Goal: Obtain resource: Download file/media

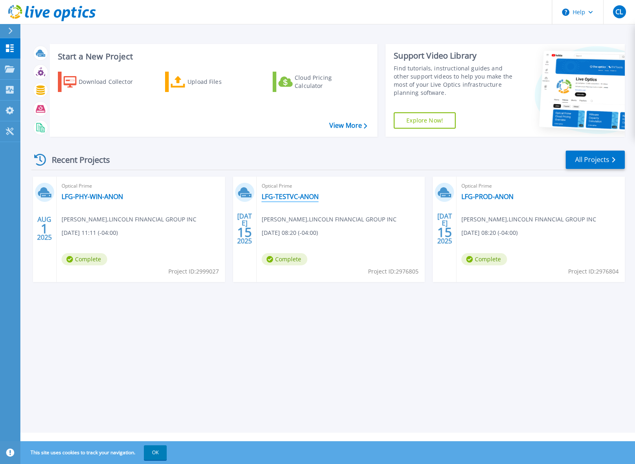
click at [295, 195] on link "LFG-TESTVC-ANON" at bounding box center [290, 197] width 57 height 8
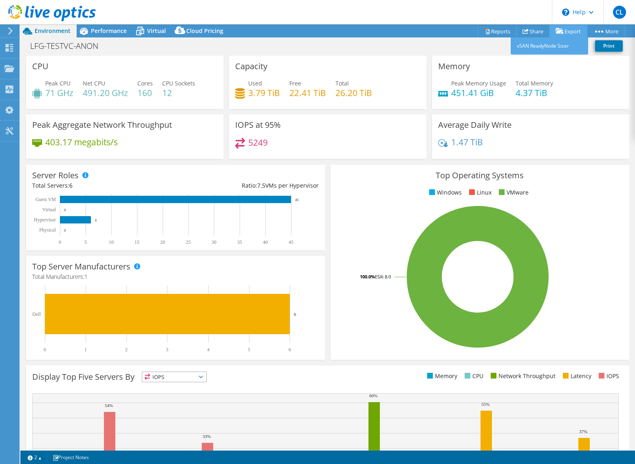
select select "USD"
select select "USEast"
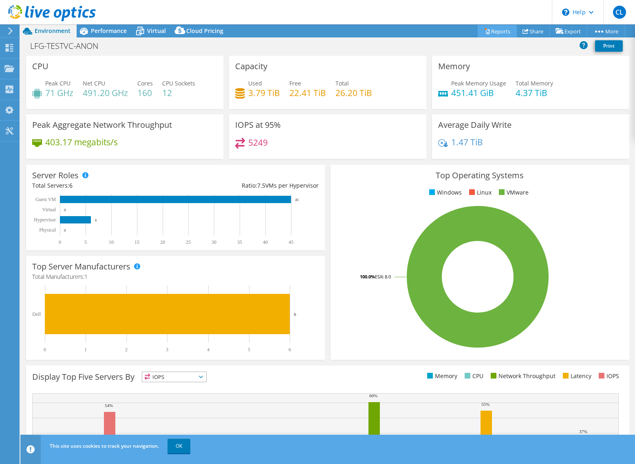
click at [499, 29] on link "Reports" at bounding box center [496, 31] width 39 height 13
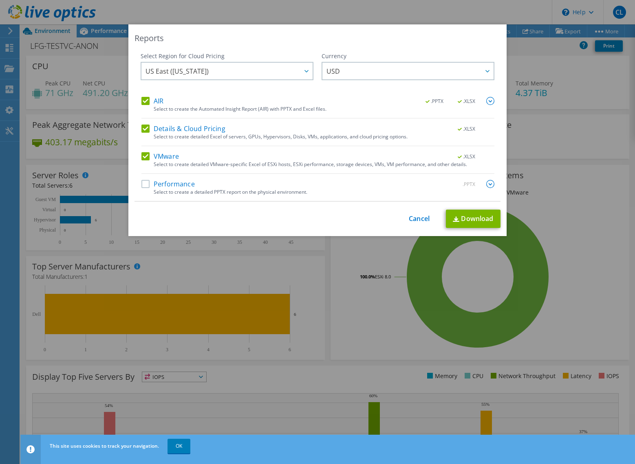
click at [148, 101] on label "AIR" at bounding box center [152, 101] width 22 height 8
click at [0, 0] on input "AIR" at bounding box center [0, 0] width 0 height 0
click at [147, 132] on label "Details & Cloud Pricing" at bounding box center [183, 129] width 84 height 8
click at [0, 0] on input "Details & Cloud Pricing" at bounding box center [0, 0] width 0 height 0
click at [479, 217] on link "Download" at bounding box center [473, 219] width 55 height 18
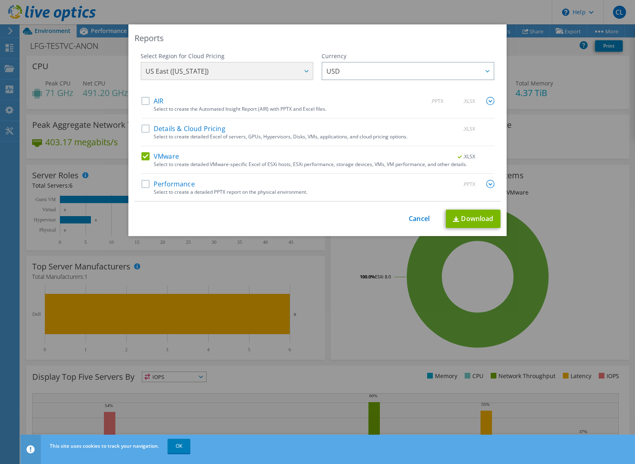
click at [231, 457] on div "Reports Select Region for Cloud Pricing Asia Pacific (Hong Kong) Asia Pacific (…" at bounding box center [317, 232] width 635 height 464
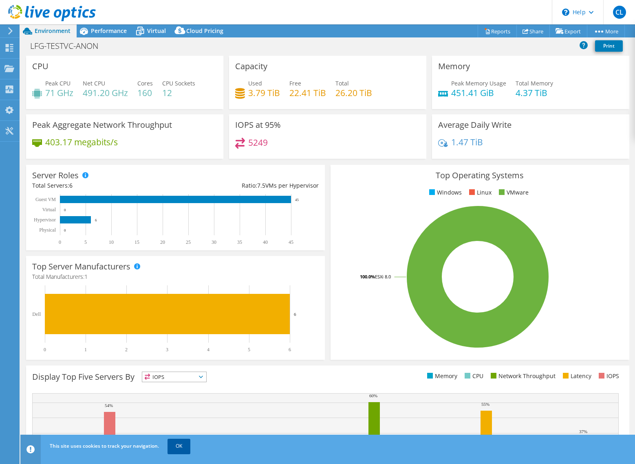
click at [184, 446] on link "OK" at bounding box center [178, 446] width 23 height 15
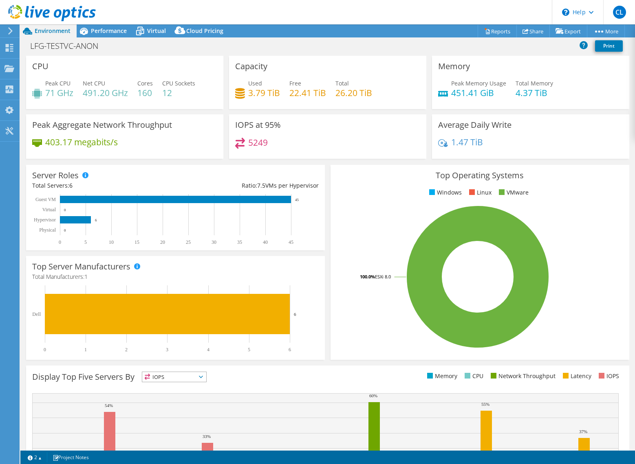
scroll to position [79, 0]
